Goal: Information Seeking & Learning: Understand process/instructions

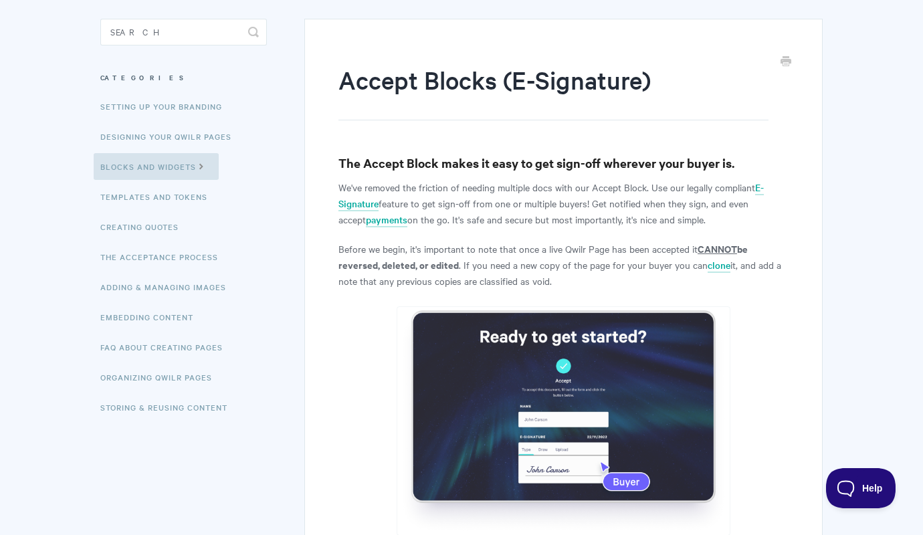
scroll to position [387, 0]
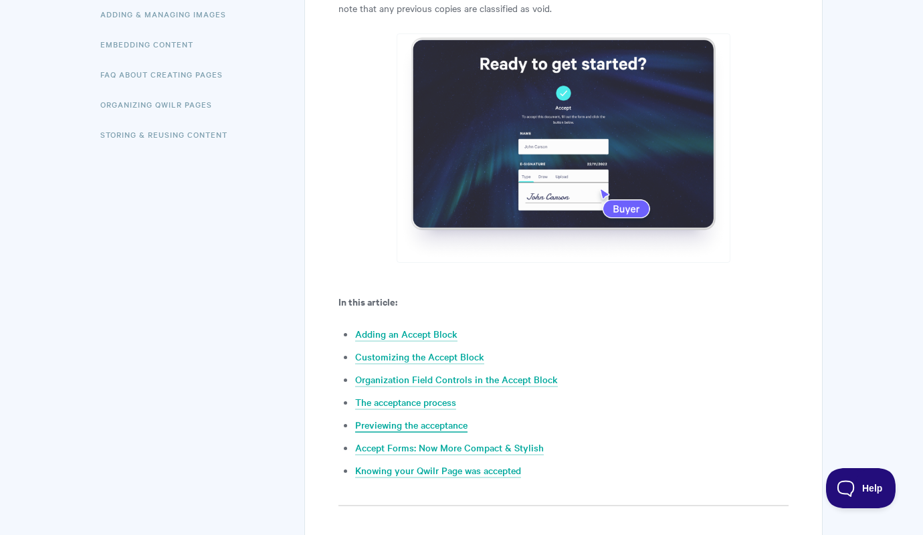
click at [441, 425] on link "Previewing the acceptance" at bounding box center [411, 425] width 112 height 15
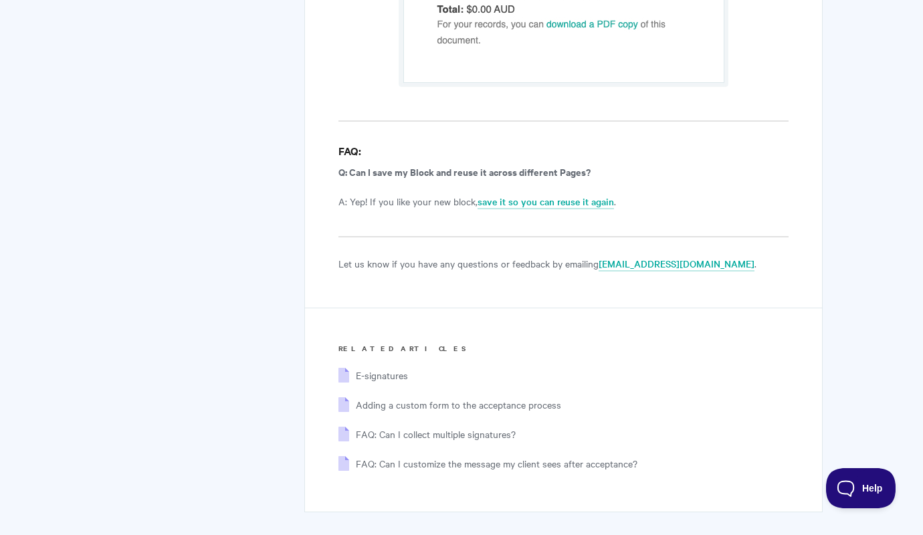
scroll to position [8902, 0]
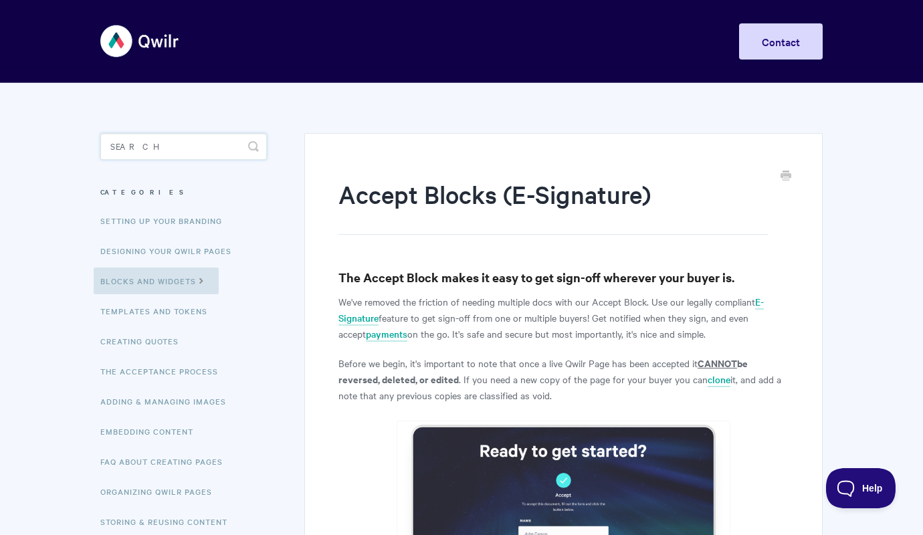
click at [154, 137] on input "Search" at bounding box center [183, 146] width 167 height 27
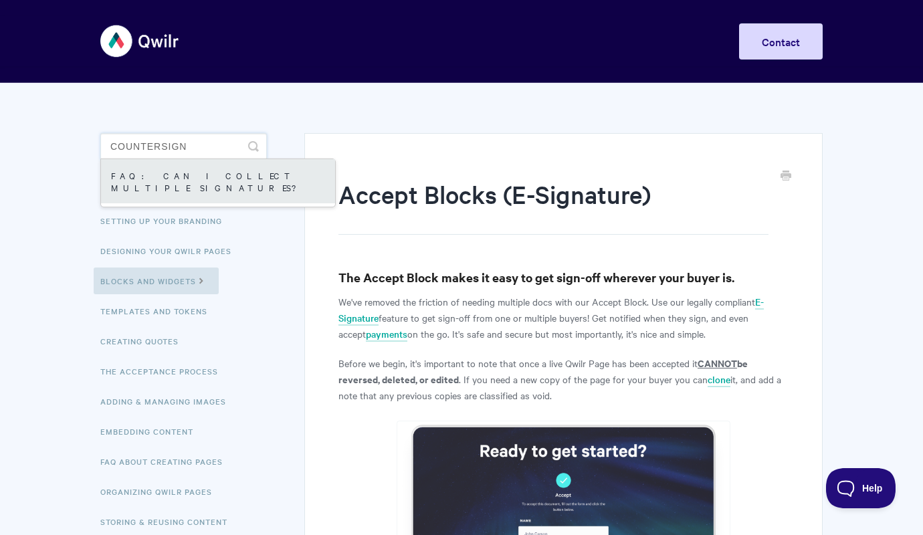
type input "countersign"
click at [178, 180] on link "FAQ: Can I collect multiple signatures?" at bounding box center [218, 181] width 234 height 44
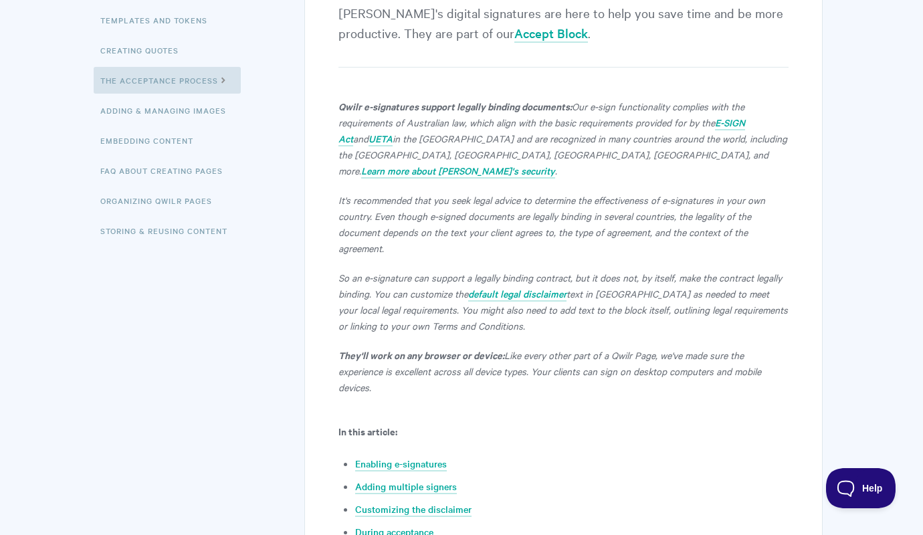
scroll to position [333, 0]
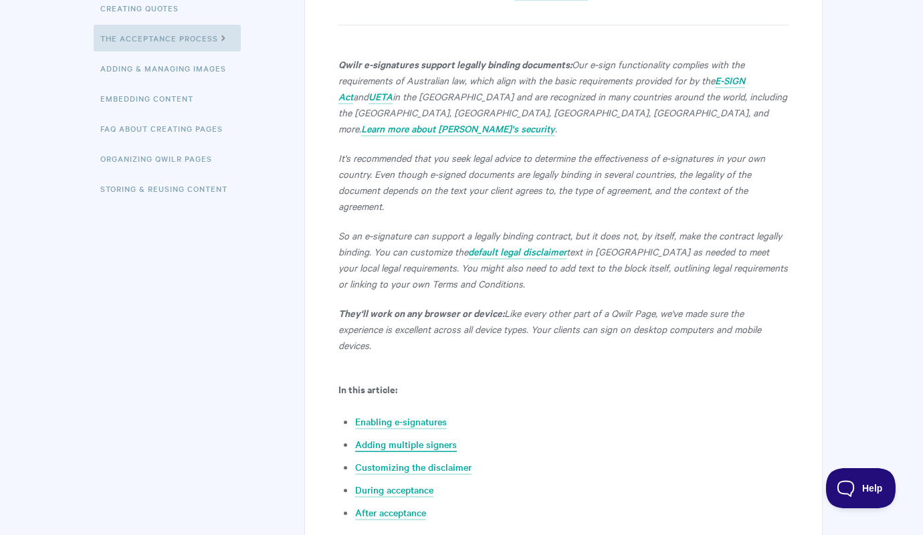
click at [441, 437] on link "Adding multiple signers" at bounding box center [406, 444] width 102 height 15
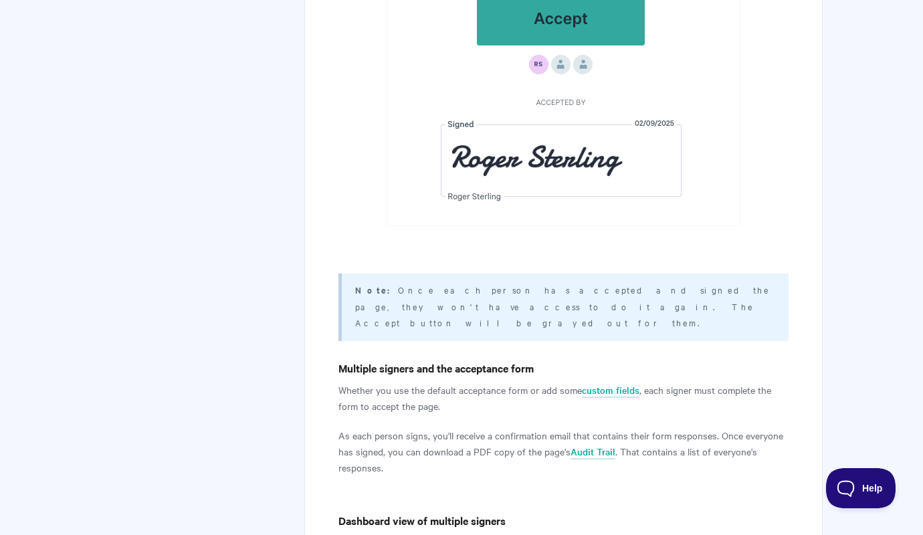
scroll to position [4922, 0]
